Goal: Task Accomplishment & Management: Manage account settings

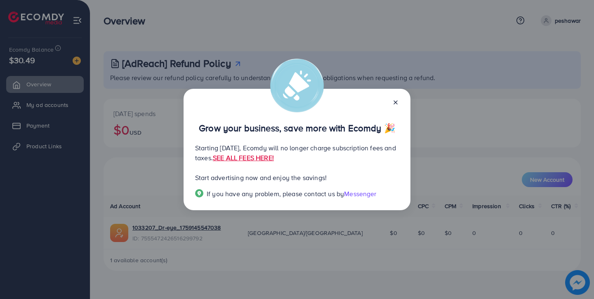
click at [396, 101] on icon at bounding box center [395, 102] width 7 height 7
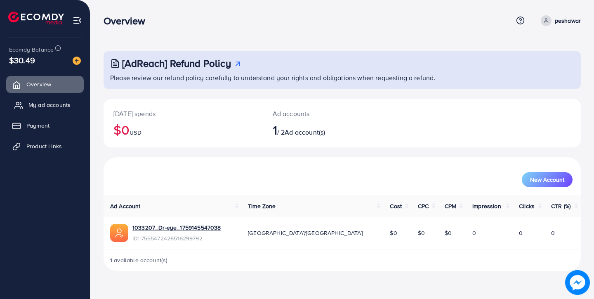
click at [26, 97] on link "My ad accounts" at bounding box center [45, 105] width 78 height 17
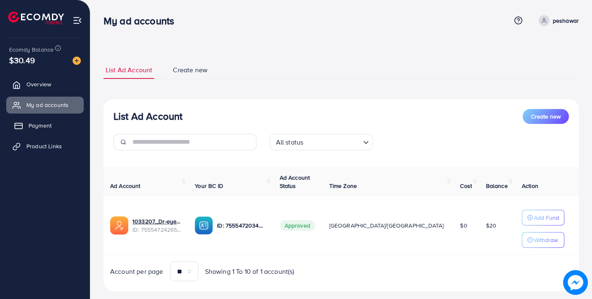
click at [62, 126] on link "Payment" at bounding box center [45, 125] width 78 height 17
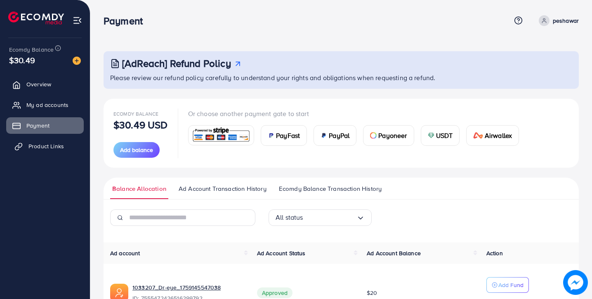
click at [54, 146] on span "Product Links" at bounding box center [45, 146] width 35 height 8
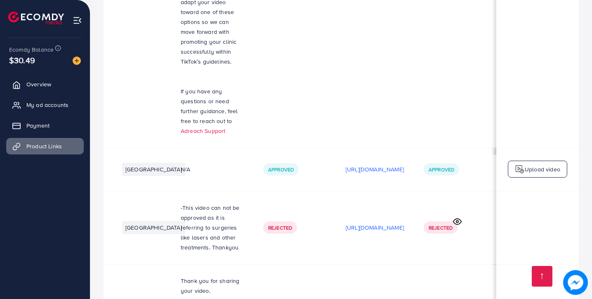
scroll to position [0, 178]
click at [562, 161] on div "Upload video" at bounding box center [537, 169] width 59 height 17
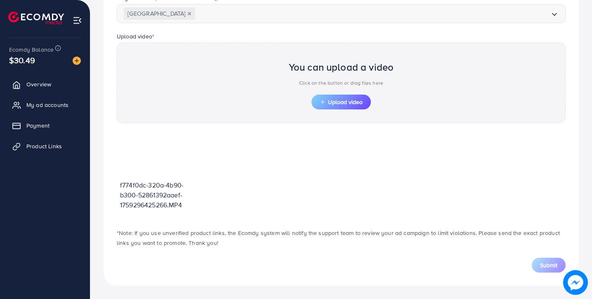
scroll to position [243, 0]
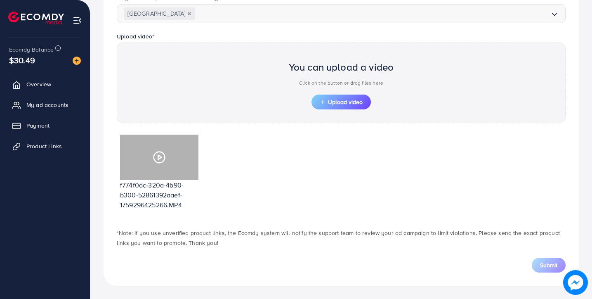
click at [160, 155] on icon at bounding box center [159, 157] width 13 height 13
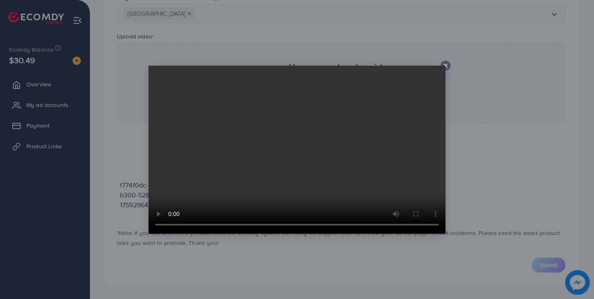
click at [449, 66] on div at bounding box center [446, 66] width 10 height 10
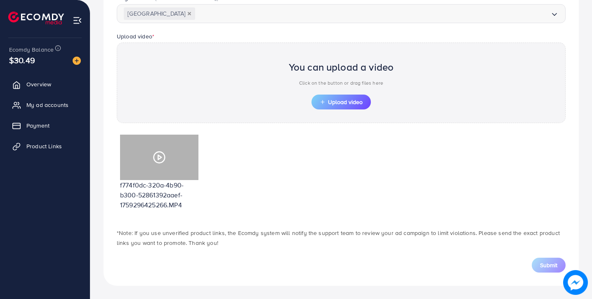
scroll to position [0, 0]
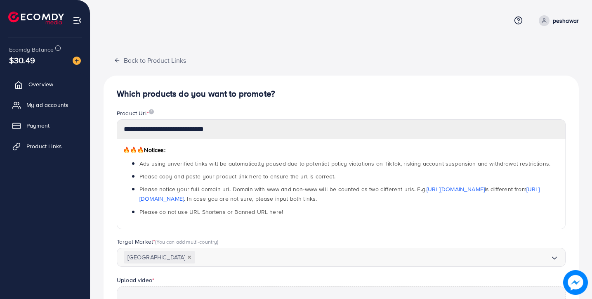
click at [54, 87] on link "Overview" at bounding box center [45, 84] width 78 height 17
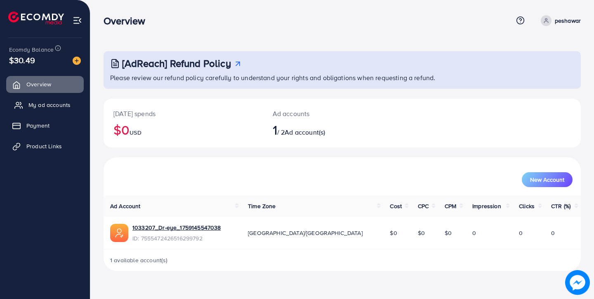
click at [67, 109] on link "My ad accounts" at bounding box center [45, 105] width 78 height 17
click at [64, 109] on link "My ad accounts" at bounding box center [45, 105] width 78 height 17
